Goal: Use online tool/utility: Utilize a website feature to perform a specific function

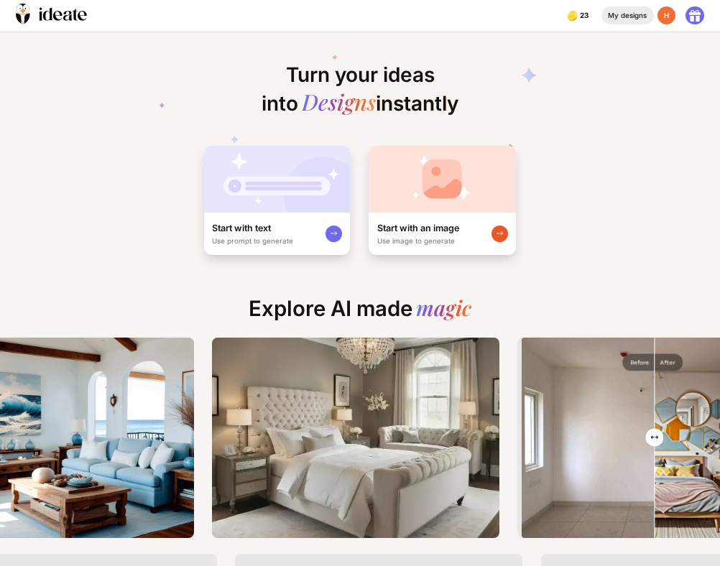
click at [636, 15] on div "My designs" at bounding box center [627, 15] width 52 height 18
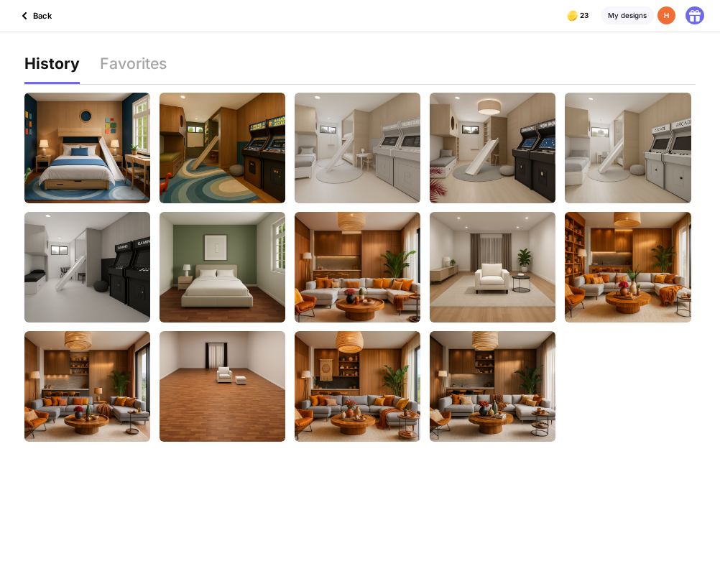
click at [37, 17] on div "Back" at bounding box center [34, 15] width 36 height 17
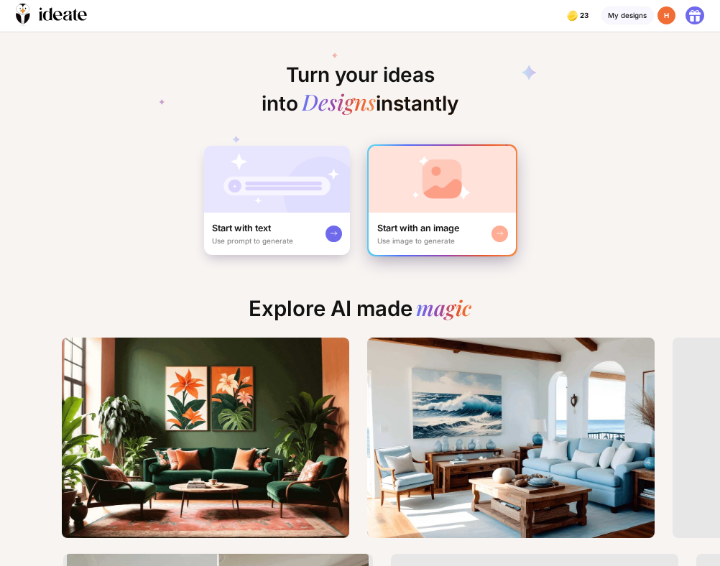
click at [440, 226] on div "Start with an image" at bounding box center [418, 229] width 82 height 12
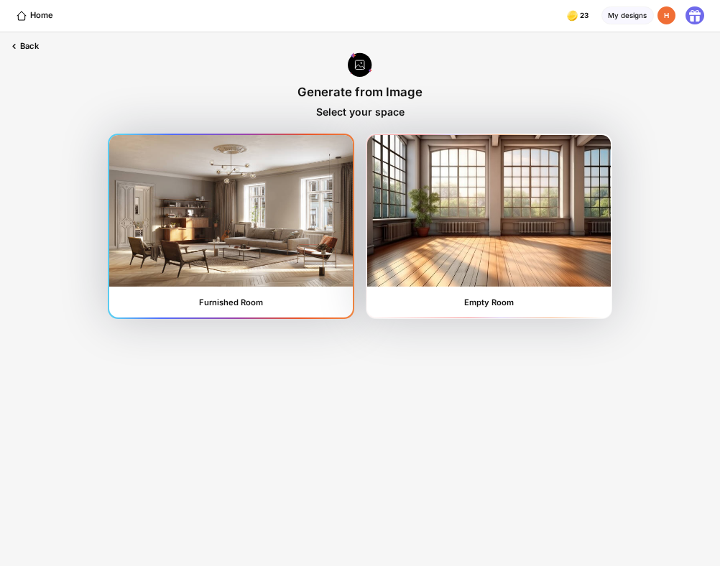
click at [316, 240] on img at bounding box center [230, 210] width 243 height 151
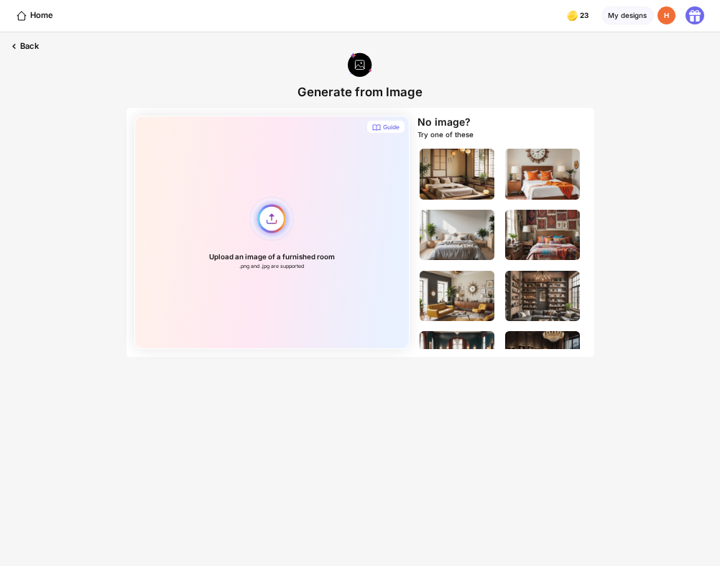
click at [277, 220] on div "Upload an image of a furnished room .png and .jpg are supported" at bounding box center [271, 232] width 275 height 233
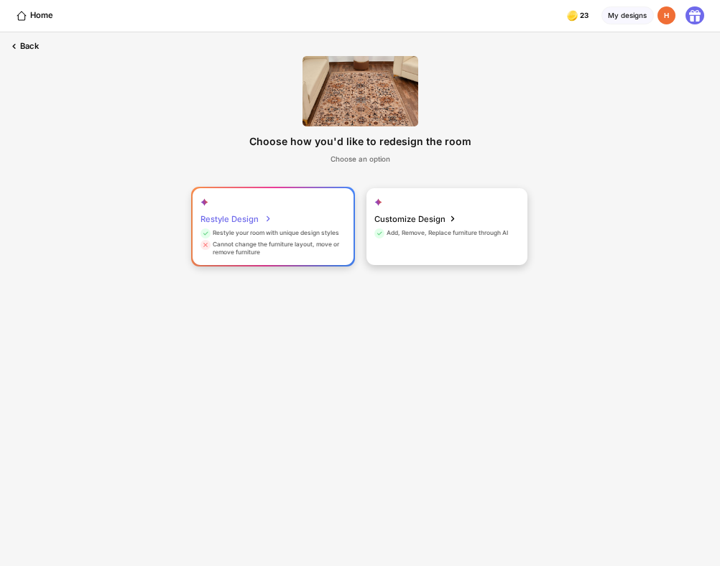
click at [310, 228] on div "Restyle Design Restyle your room with unique design styles Cannot change the fu…" at bounding box center [273, 226] width 161 height 76
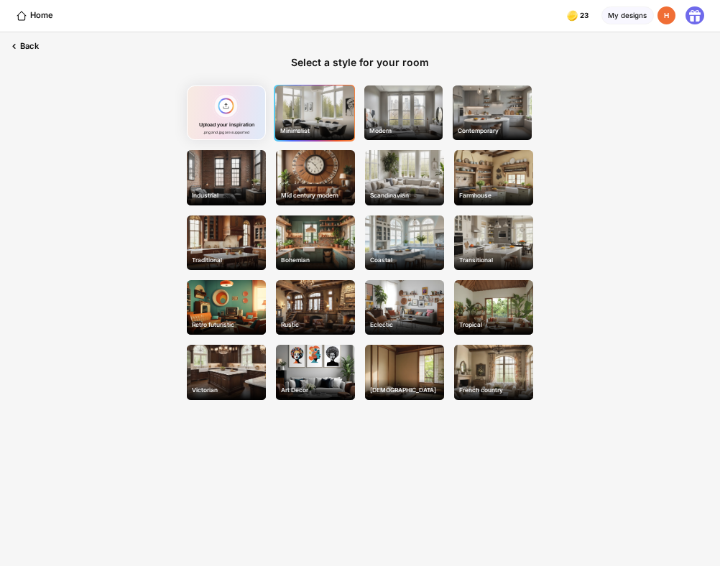
click at [313, 125] on div "Minimalist" at bounding box center [314, 130] width 77 height 15
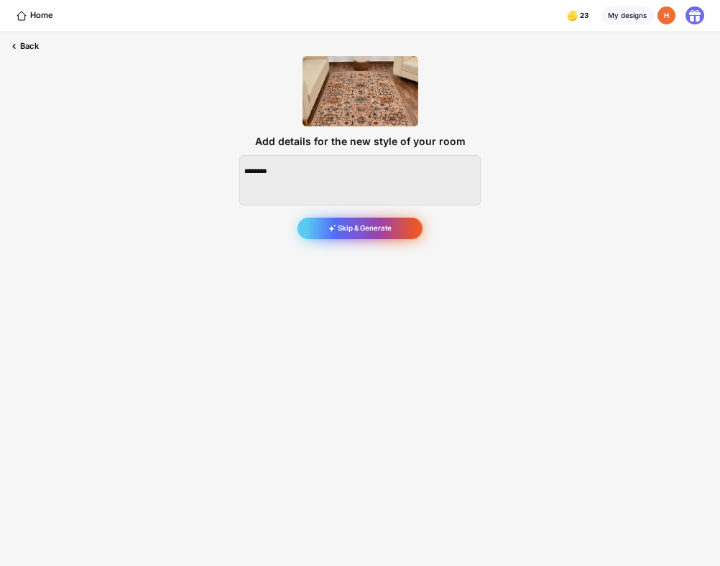
click at [365, 226] on div "Skip & Generate" at bounding box center [359, 229] width 125 height 22
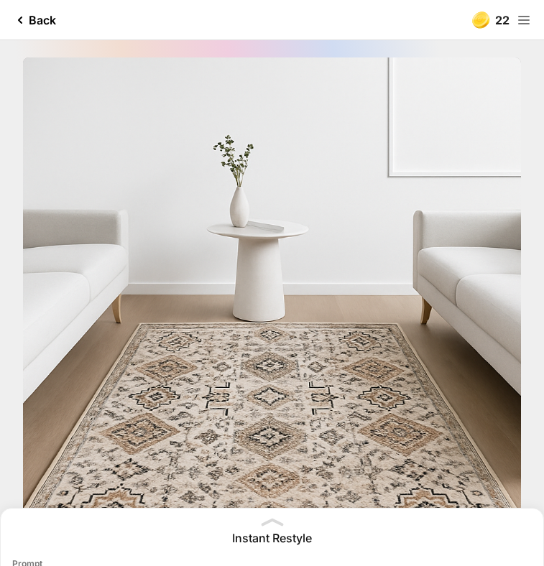
click at [37, 27] on div "Back" at bounding box center [33, 19] width 45 height 17
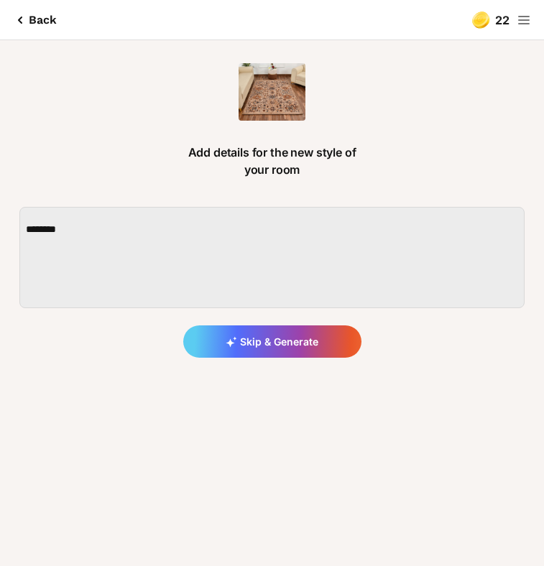
click at [42, 23] on div "Back" at bounding box center [33, 19] width 45 height 17
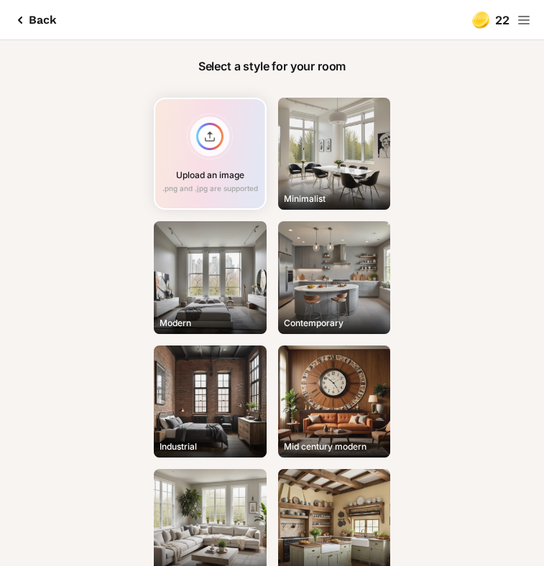
click at [45, 24] on div "Back" at bounding box center [33, 19] width 45 height 17
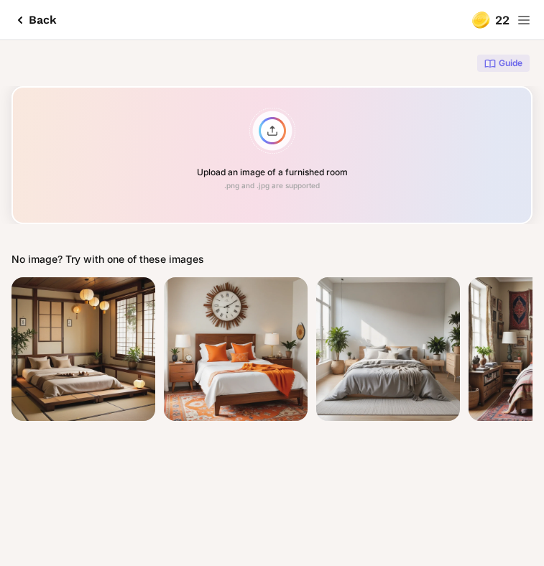
click at [50, 21] on div "Back" at bounding box center [33, 19] width 45 height 17
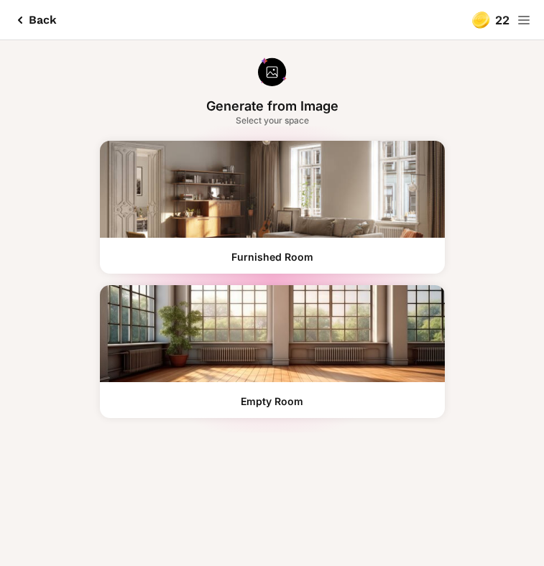
click at [40, 25] on div "Back" at bounding box center [33, 19] width 45 height 17
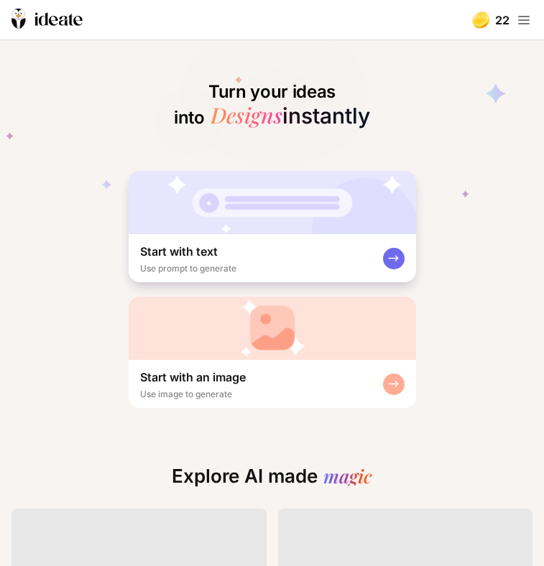
click at [345, 338] on img at bounding box center [272, 328] width 287 height 63
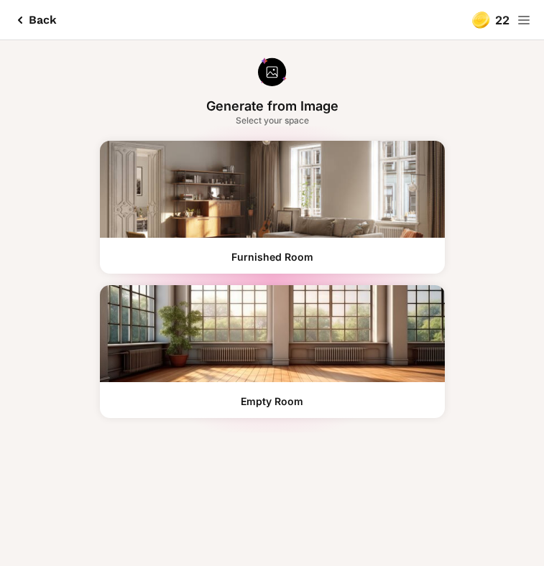
click at [341, 312] on img at bounding box center [272, 333] width 345 height 97
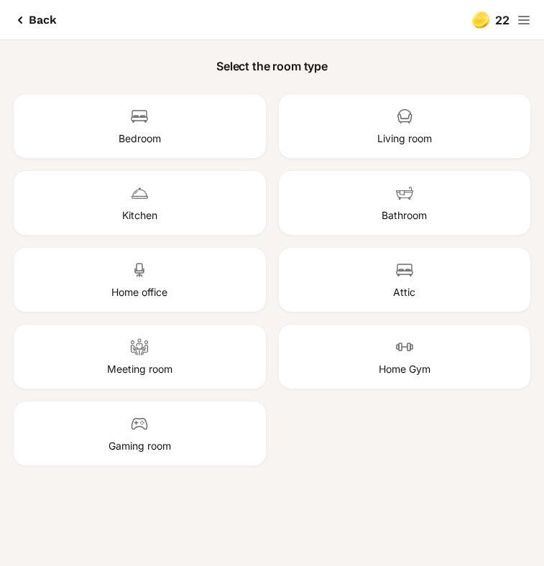
click at [157, 106] on div "Bedroom" at bounding box center [139, 126] width 65 height 60
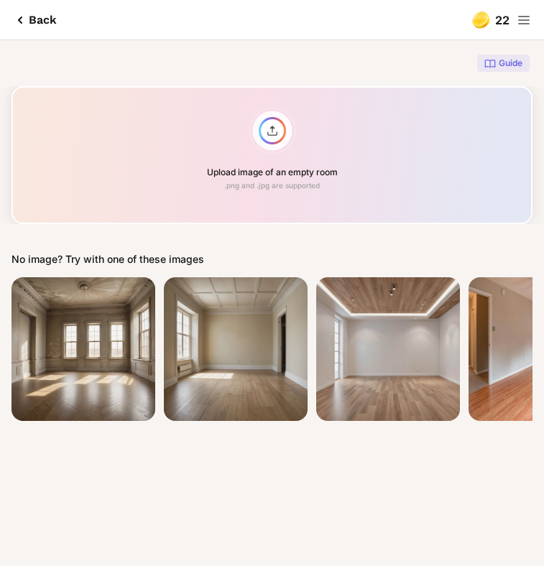
click at [282, 142] on div "Upload image of an empty room .png and .jpg are supported" at bounding box center [271, 155] width 521 height 138
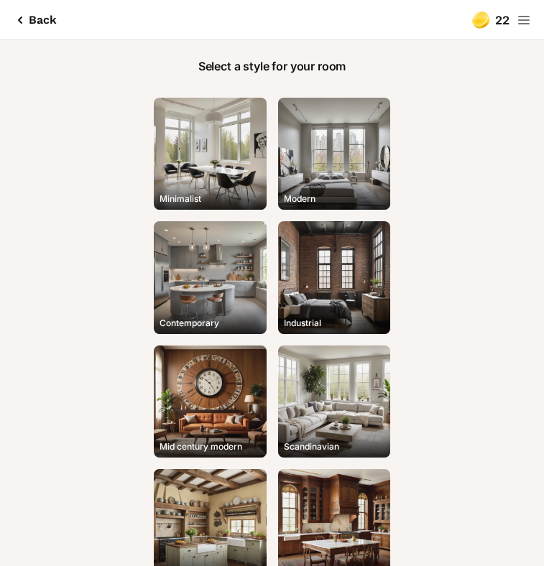
click at [220, 175] on div "Minimalist" at bounding box center [210, 154] width 112 height 112
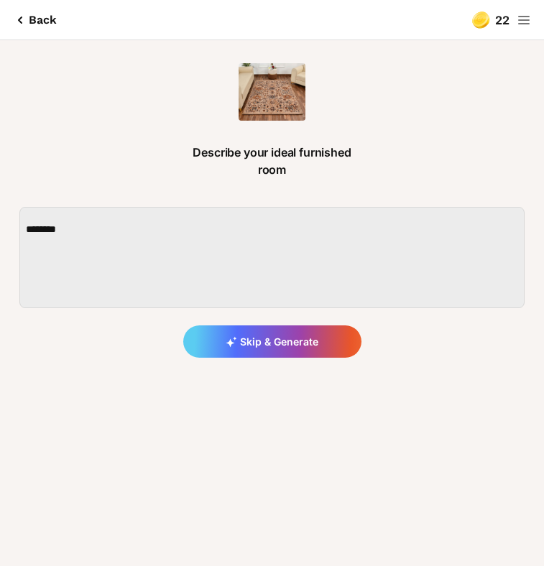
click at [289, 331] on div "Skip & Generate" at bounding box center [272, 341] width 178 height 32
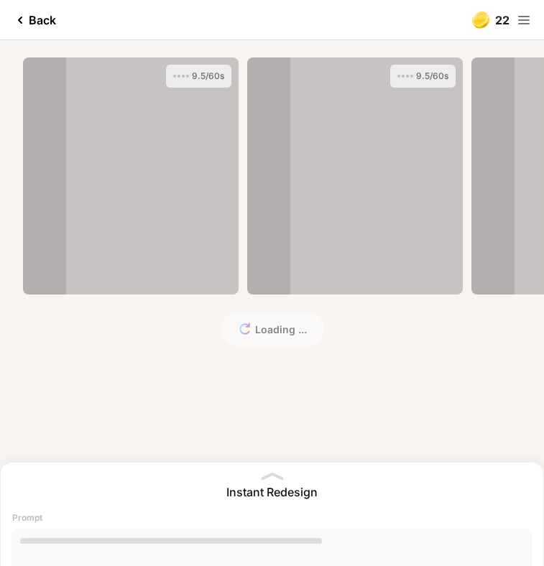
click at [269, 477] on icon at bounding box center [271, 476] width 19 height 5
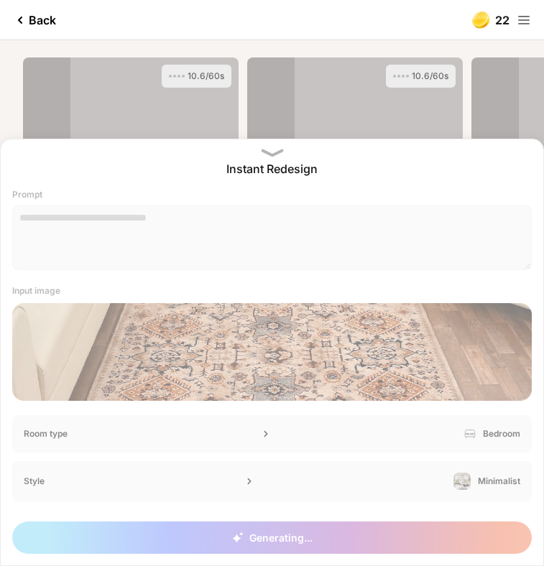
click at [278, 157] on div at bounding box center [272, 153] width 23 height 14
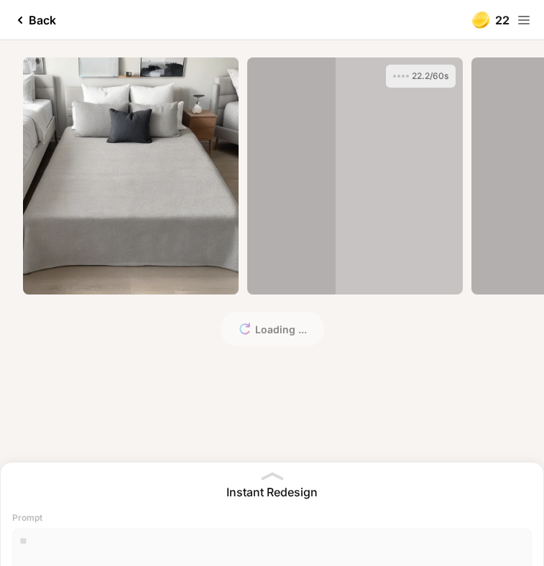
click at [49, 17] on div "Back" at bounding box center [33, 19] width 45 height 17
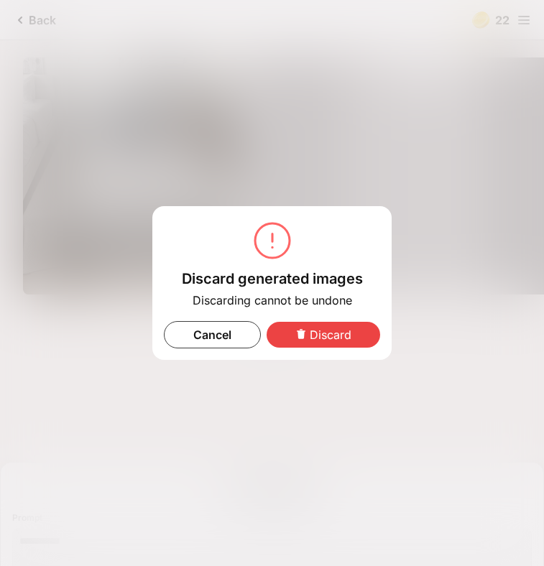
click at [317, 337] on div "Discard" at bounding box center [322, 335] width 113 height 26
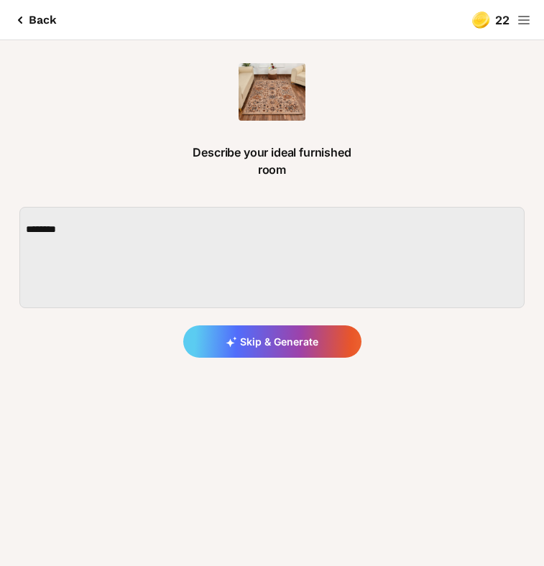
click at [50, 14] on div "Back" at bounding box center [33, 19] width 45 height 17
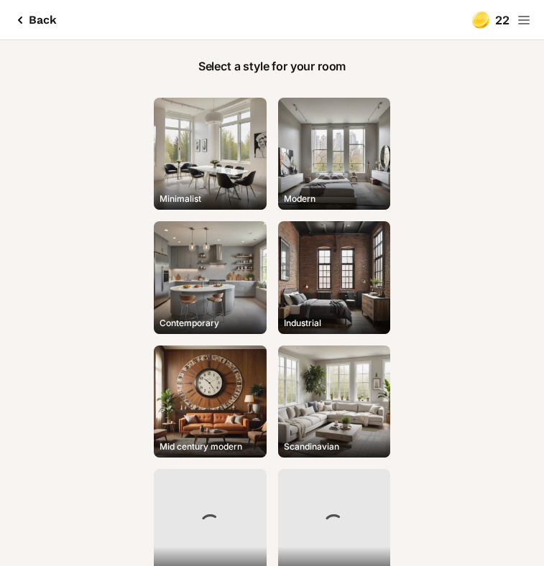
click at [47, 17] on div "Back" at bounding box center [33, 19] width 45 height 17
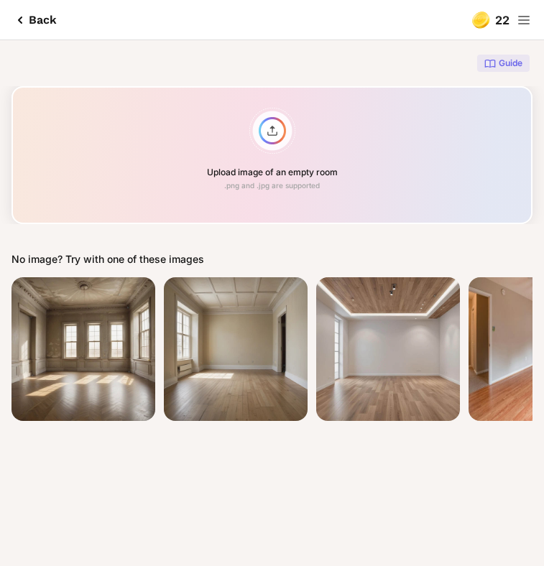
click at [47, 17] on div "Back" at bounding box center [33, 19] width 45 height 17
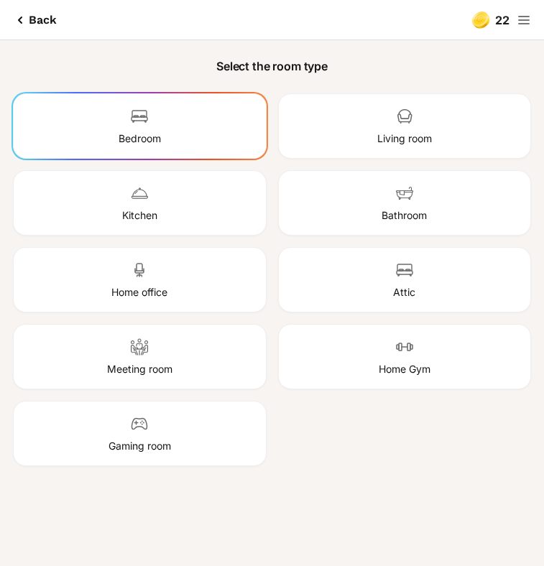
click at [40, 17] on div "Back" at bounding box center [33, 19] width 45 height 17
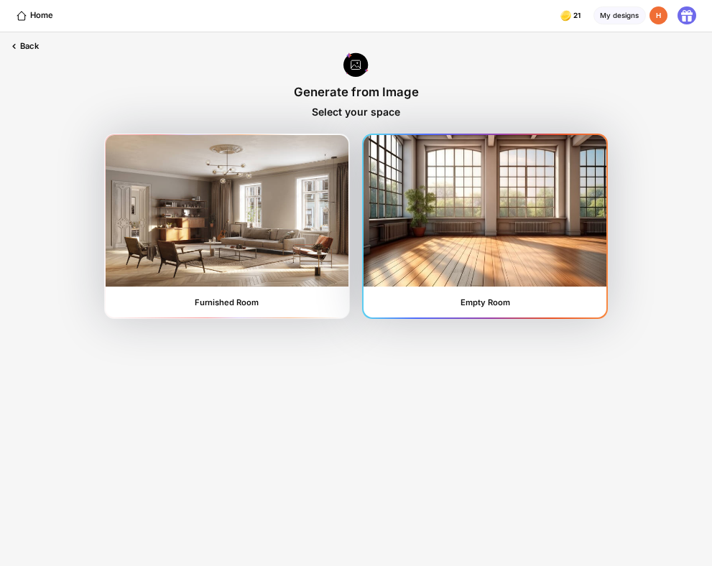
click at [450, 208] on img at bounding box center [484, 210] width 243 height 151
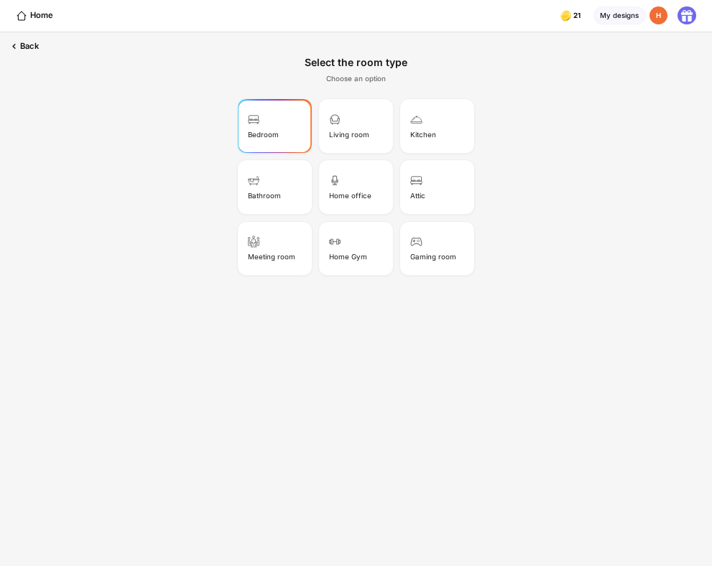
click at [279, 116] on div "Bedroom" at bounding box center [274, 126] width 70 height 50
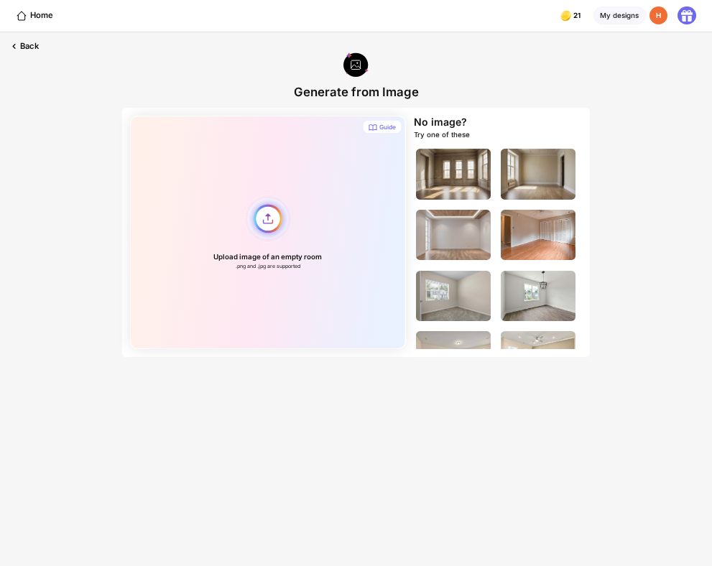
click at [311, 205] on div "Upload image of an empty room .png and .jpg are supported" at bounding box center [267, 232] width 275 height 233
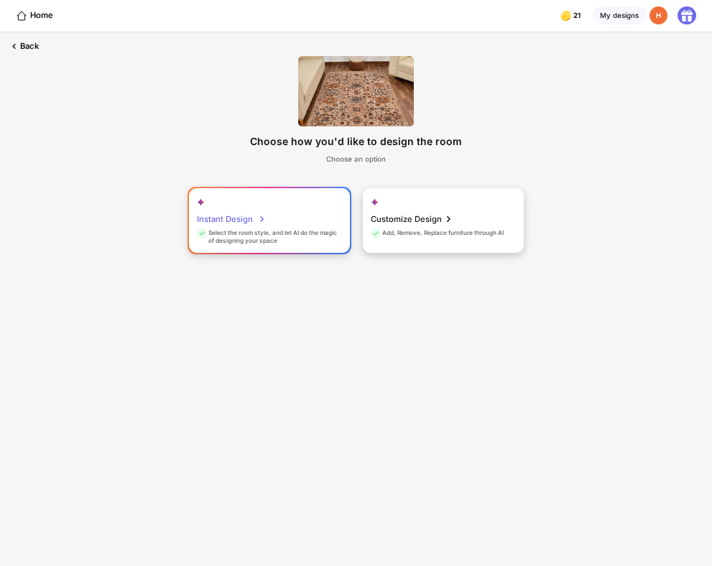
click at [266, 209] on div "Instant Design Select the room style, and let AI do the magic of designing your…" at bounding box center [269, 220] width 161 height 65
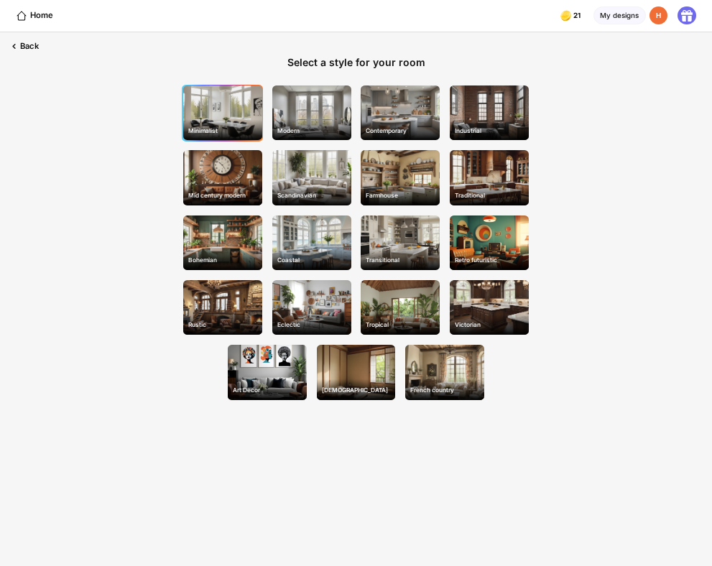
click at [254, 115] on div "Minimalist" at bounding box center [222, 112] width 79 height 55
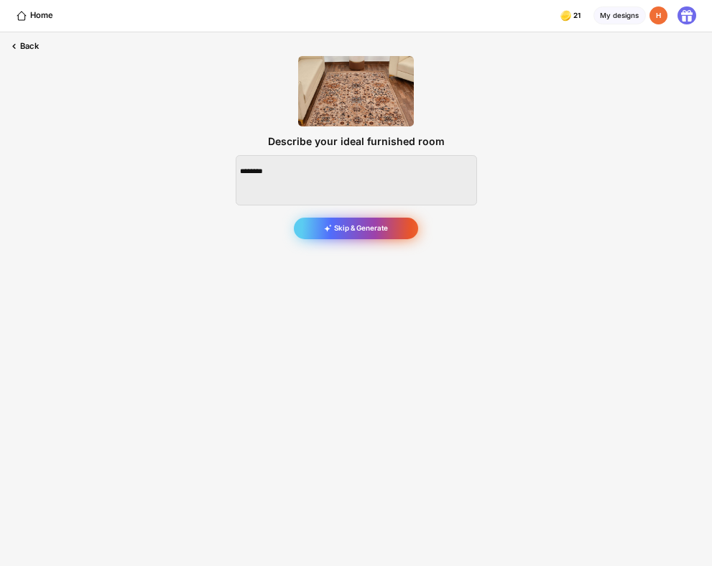
click at [389, 238] on div "Skip & Generate" at bounding box center [356, 229] width 125 height 22
